Goal: Transaction & Acquisition: Book appointment/travel/reservation

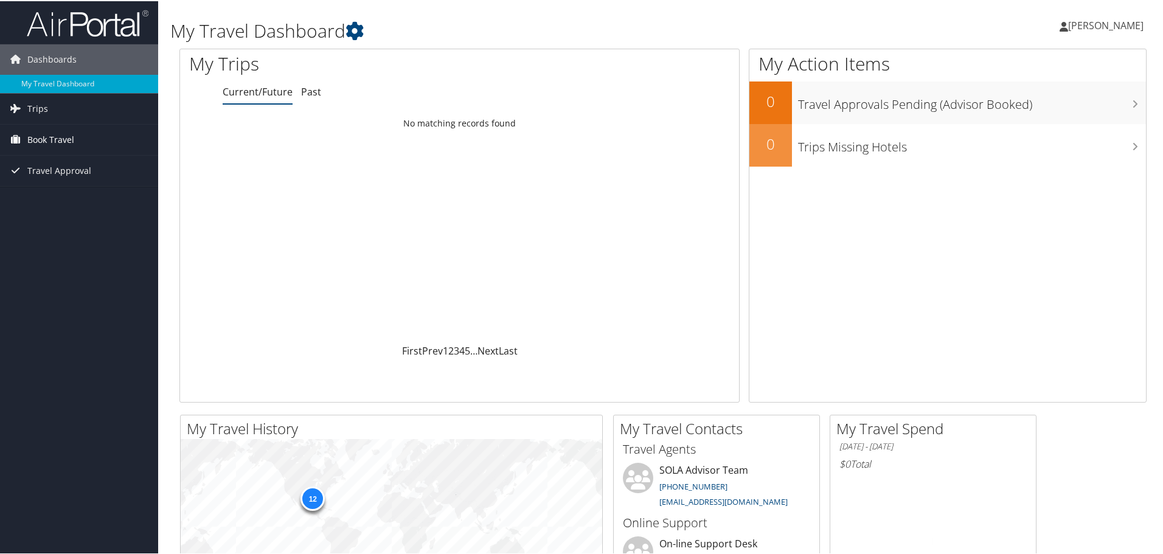
click at [67, 133] on span "Book Travel" at bounding box center [50, 139] width 47 height 30
click at [100, 181] on link "Book/Manage Online Trips" at bounding box center [79, 181] width 158 height 18
